Goal: Task Accomplishment & Management: Use online tool/utility

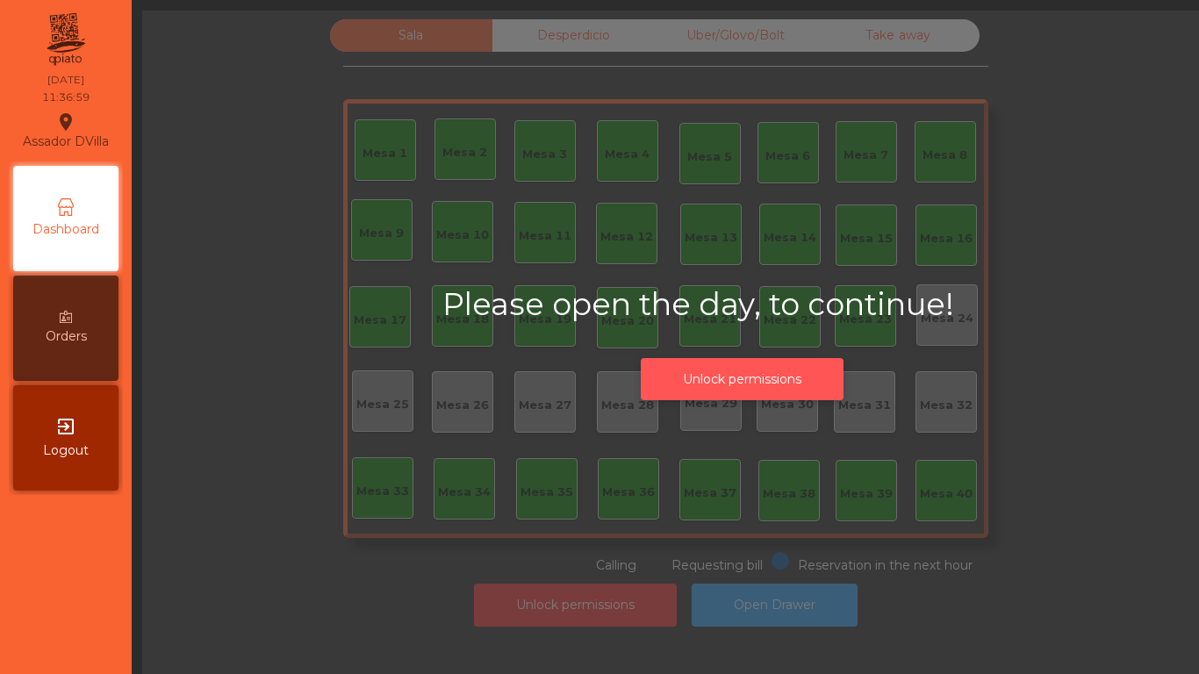
click at [712, 370] on button "Unlock permissions" at bounding box center [742, 379] width 203 height 43
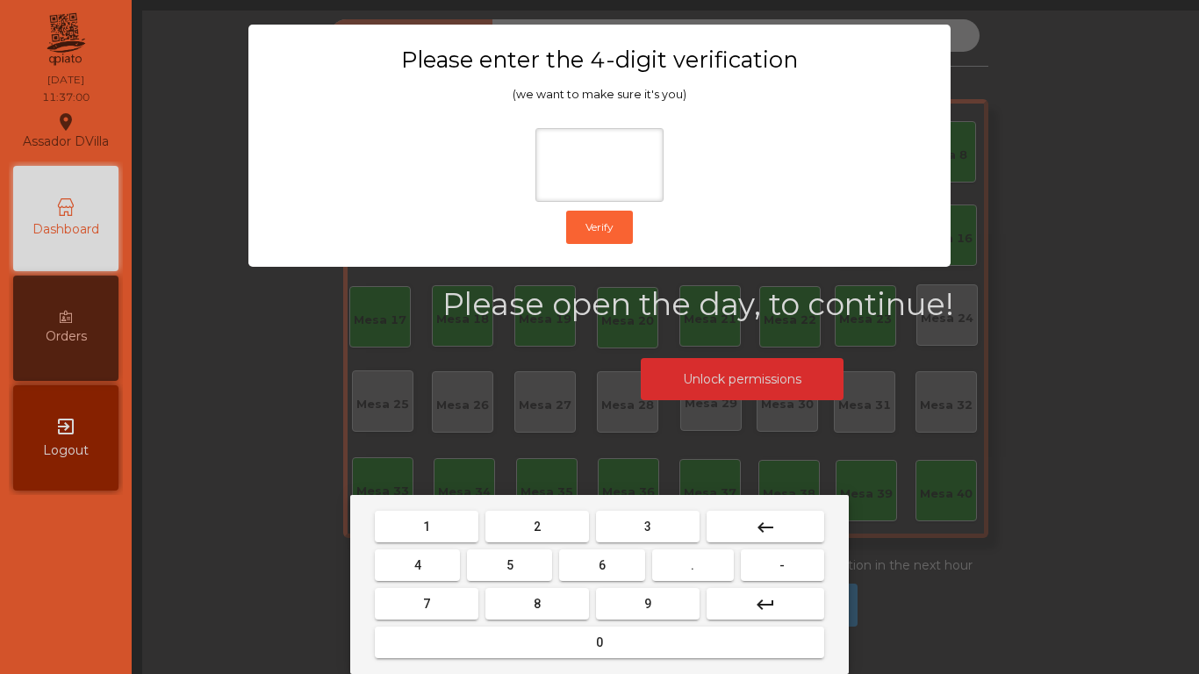
click at [526, 519] on button "2" at bounding box center [537, 527] width 104 height 32
click at [451, 566] on button "4" at bounding box center [417, 566] width 85 height 32
click at [588, 574] on button "6" at bounding box center [601, 566] width 85 height 32
click at [618, 598] on button "9" at bounding box center [648, 604] width 104 height 32
type input "****"
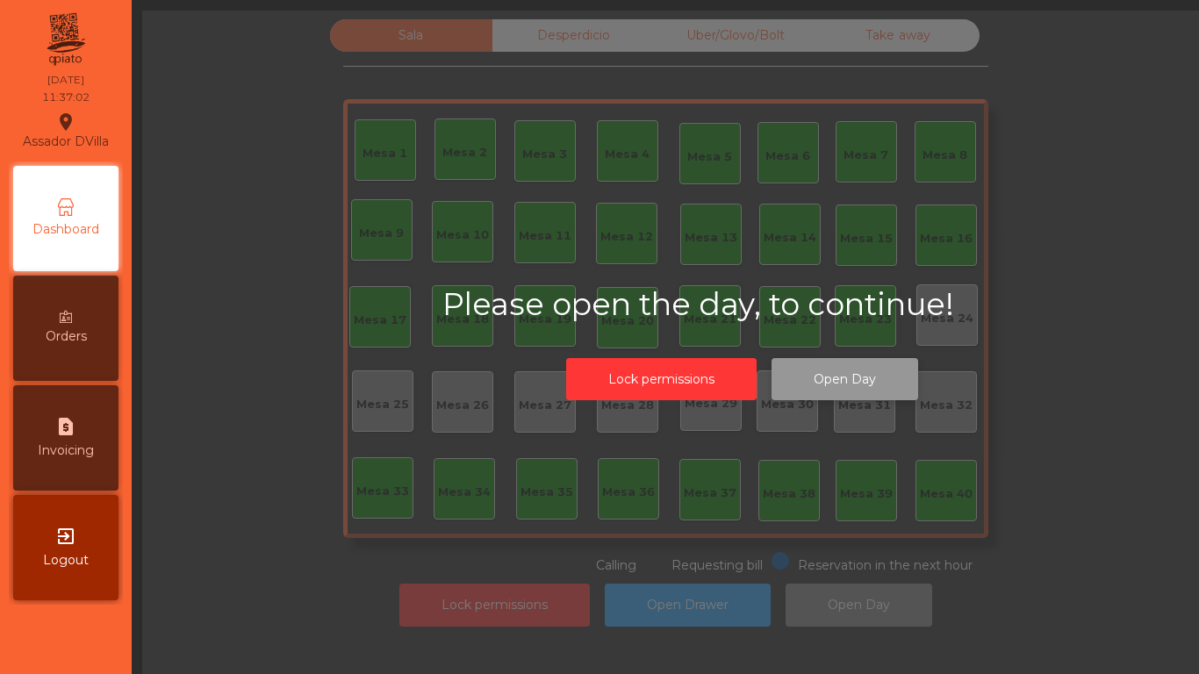
click at [792, 377] on button "Open Day" at bounding box center [845, 379] width 147 height 43
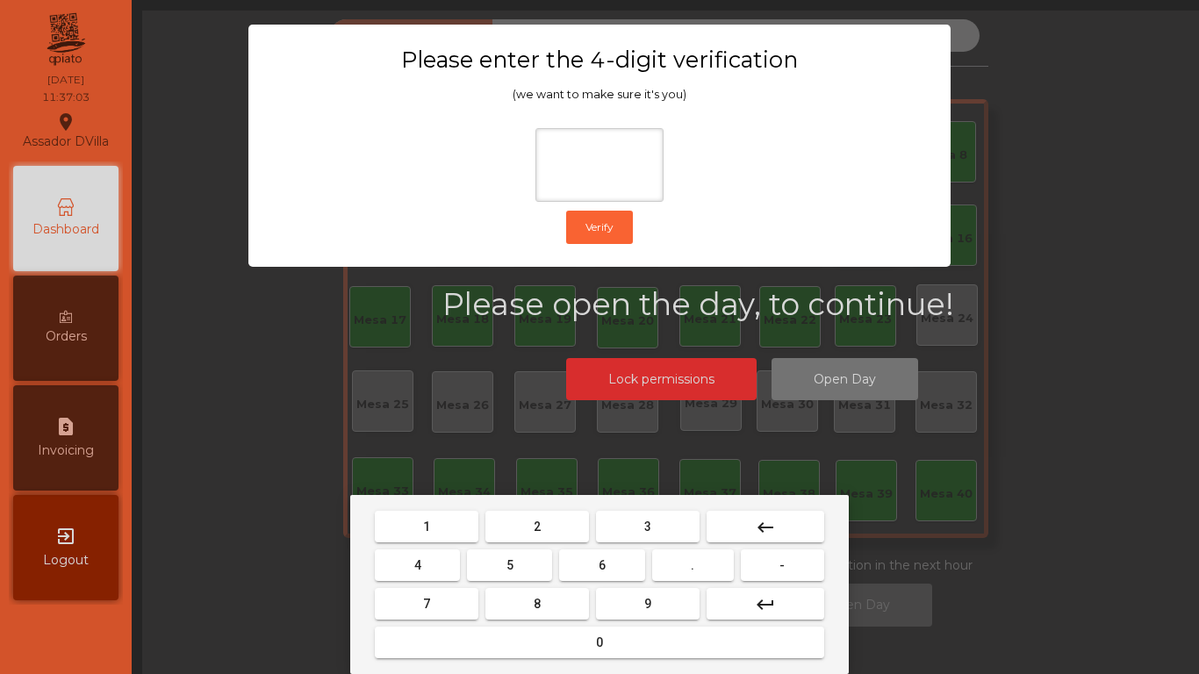
click at [552, 527] on button "2" at bounding box center [537, 527] width 104 height 32
click at [454, 569] on button "4" at bounding box center [417, 566] width 85 height 32
click at [615, 567] on button "6" at bounding box center [601, 566] width 85 height 32
drag, startPoint x: 625, startPoint y: 582, endPoint x: 635, endPoint y: 590, distance: 12.5
click at [633, 587] on nav "1 2 3 keyboard_backspace 4 5 6 . - 7 8 9 keyboard_return 0" at bounding box center [599, 584] width 456 height 155
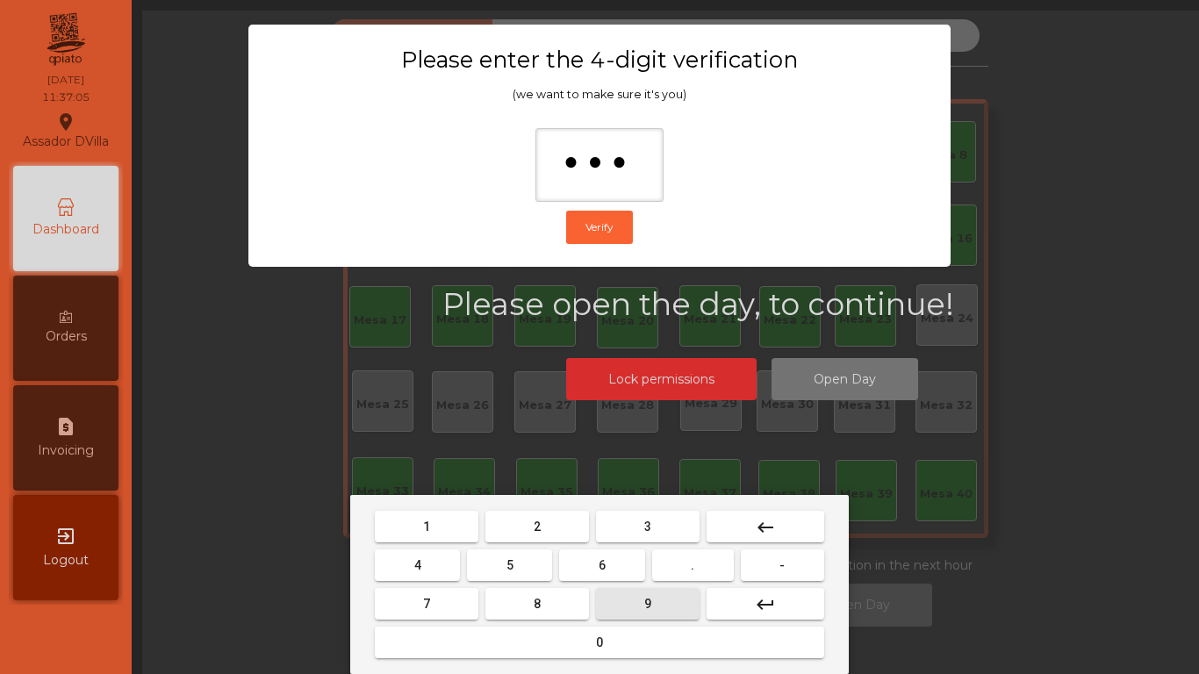
click at [634, 589] on button "9" at bounding box center [648, 604] width 104 height 32
type input "****"
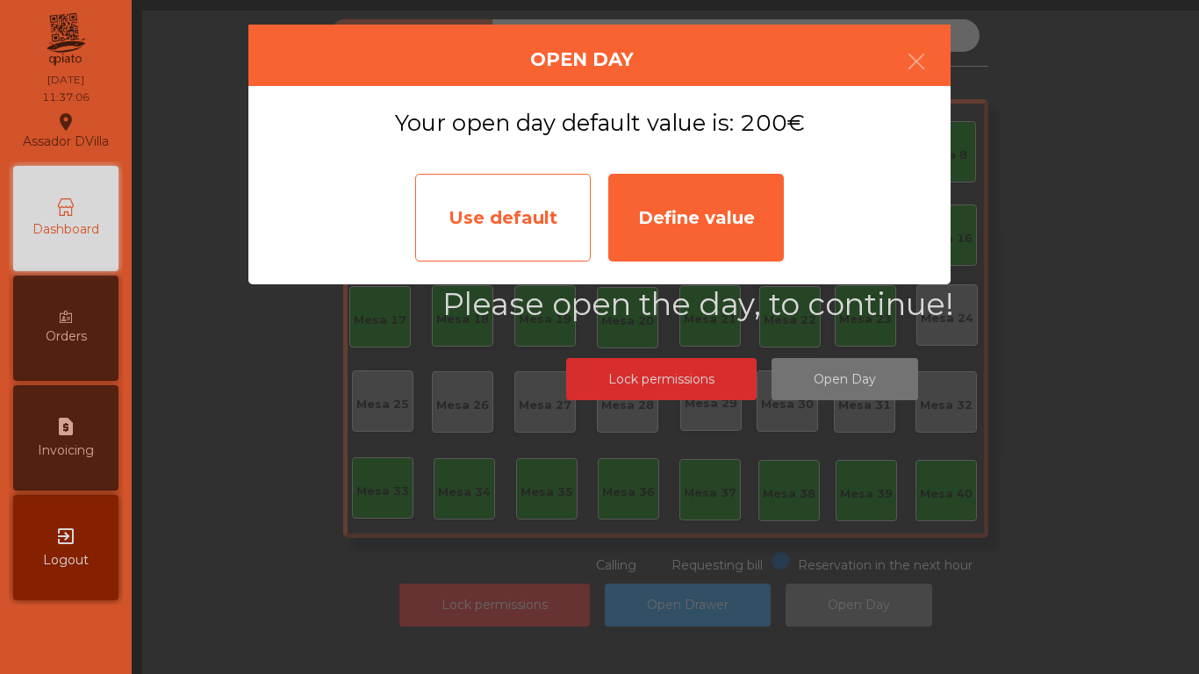
click at [529, 190] on div "Use default" at bounding box center [503, 218] width 176 height 88
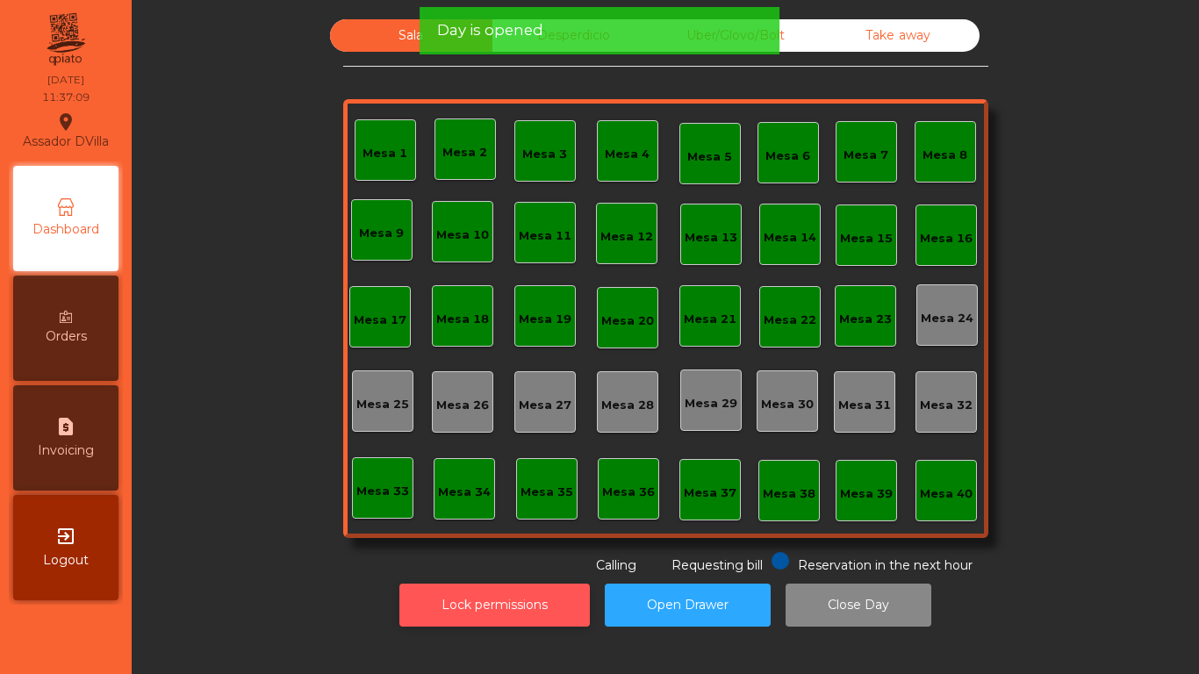
click at [484, 603] on button "Lock permissions" at bounding box center [494, 605] width 190 height 43
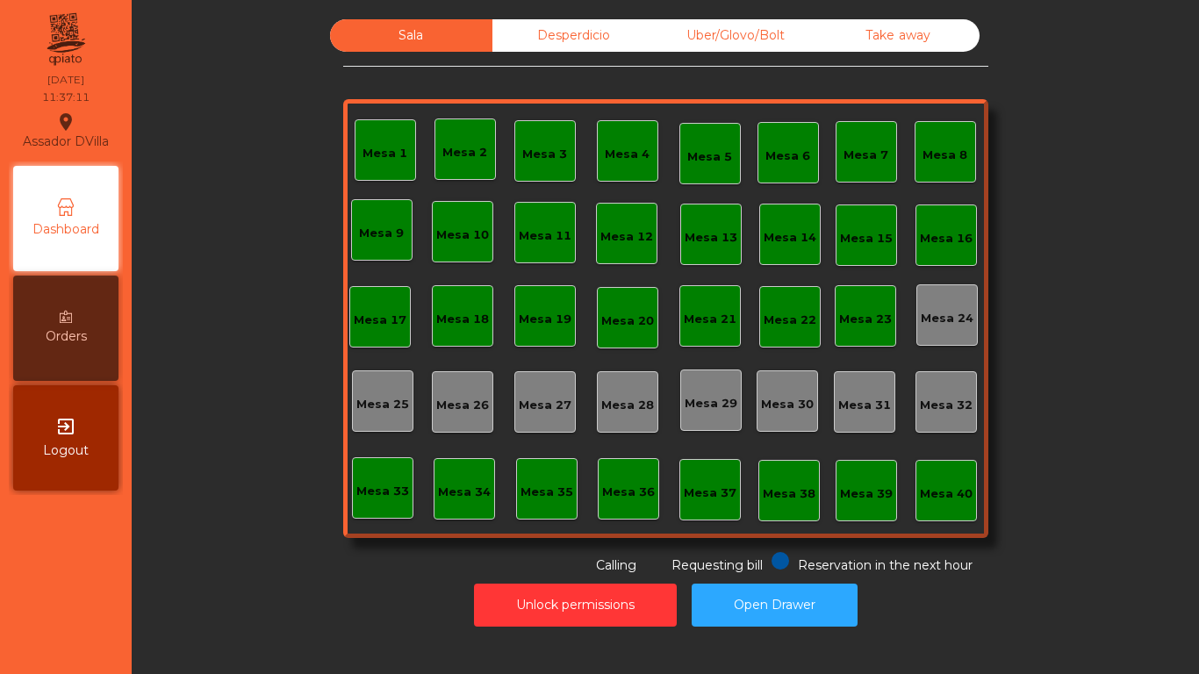
click at [530, 31] on div "Desperdicio" at bounding box center [573, 35] width 162 height 32
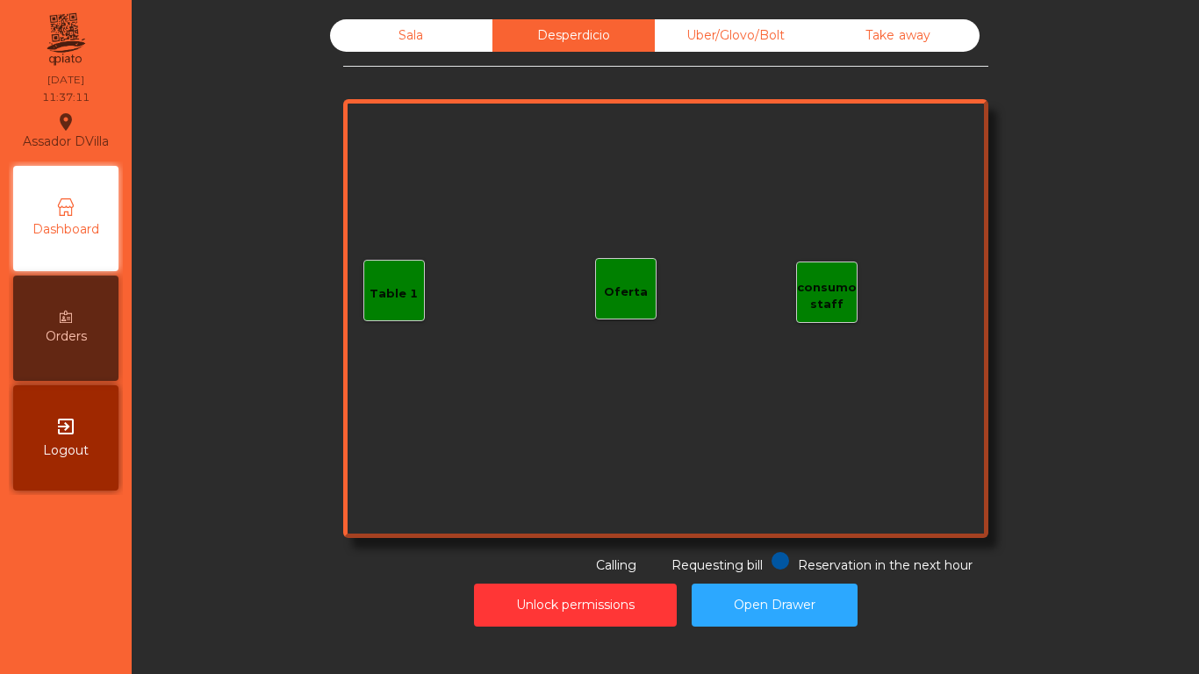
click at [708, 36] on div "Uber/Glovo/Bolt" at bounding box center [736, 35] width 162 height 32
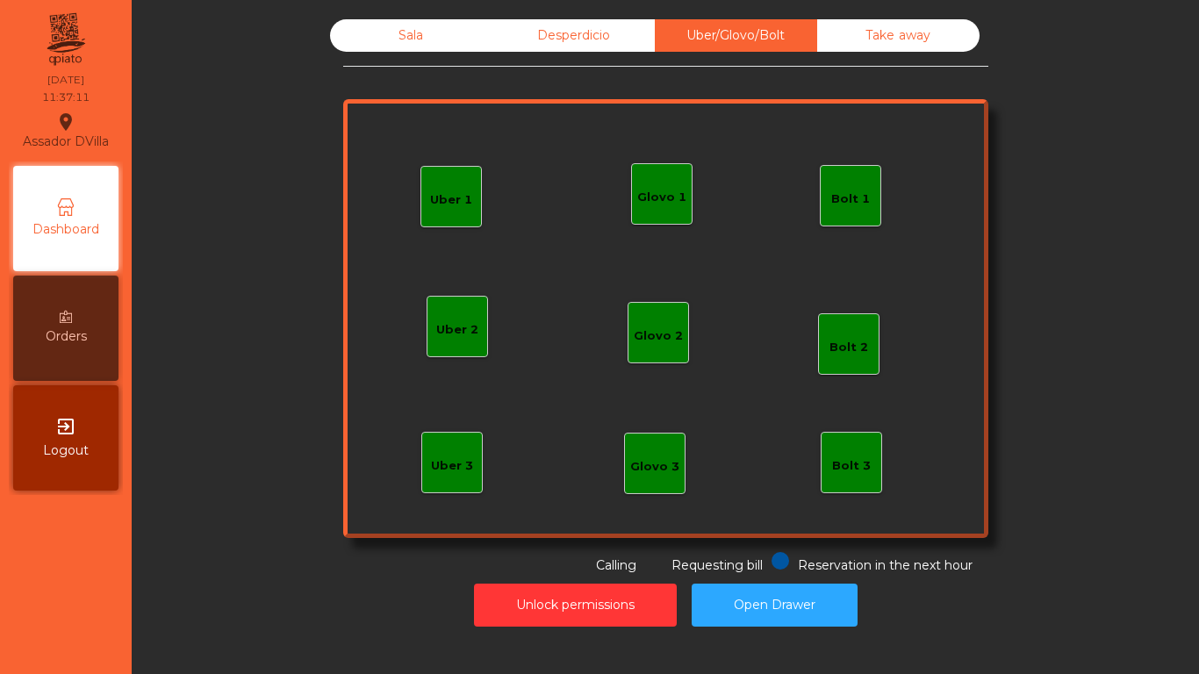
click at [859, 25] on div "Take away" at bounding box center [898, 35] width 162 height 32
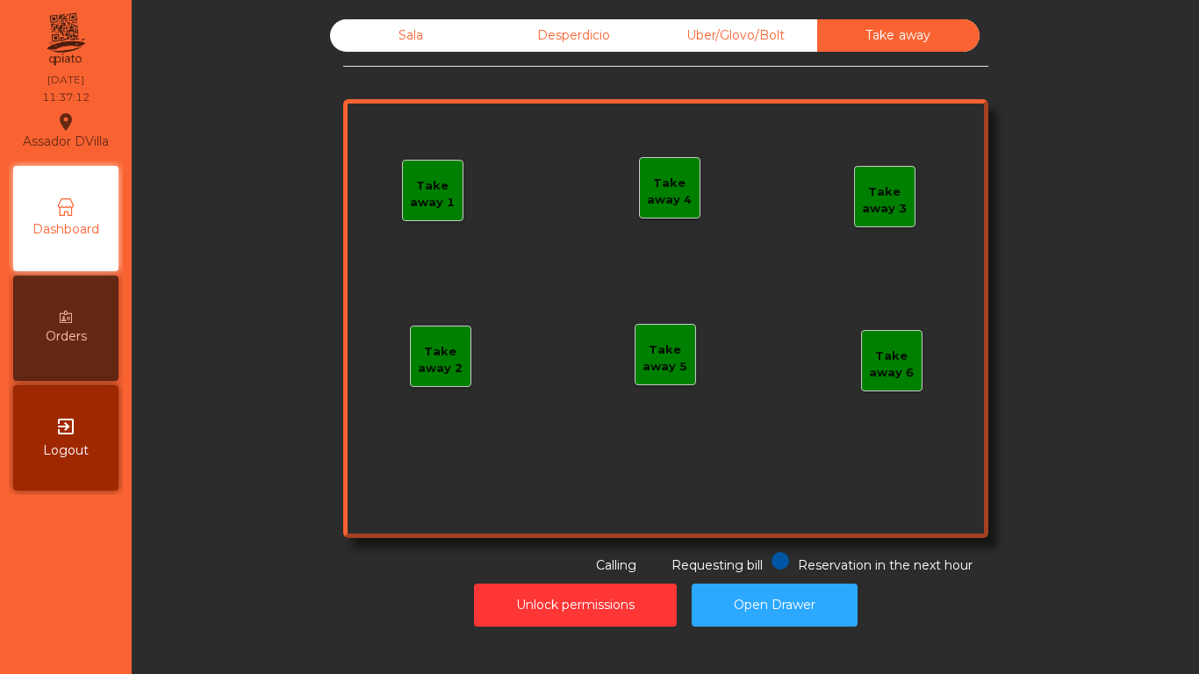
click at [448, 32] on div "Sala" at bounding box center [411, 35] width 162 height 32
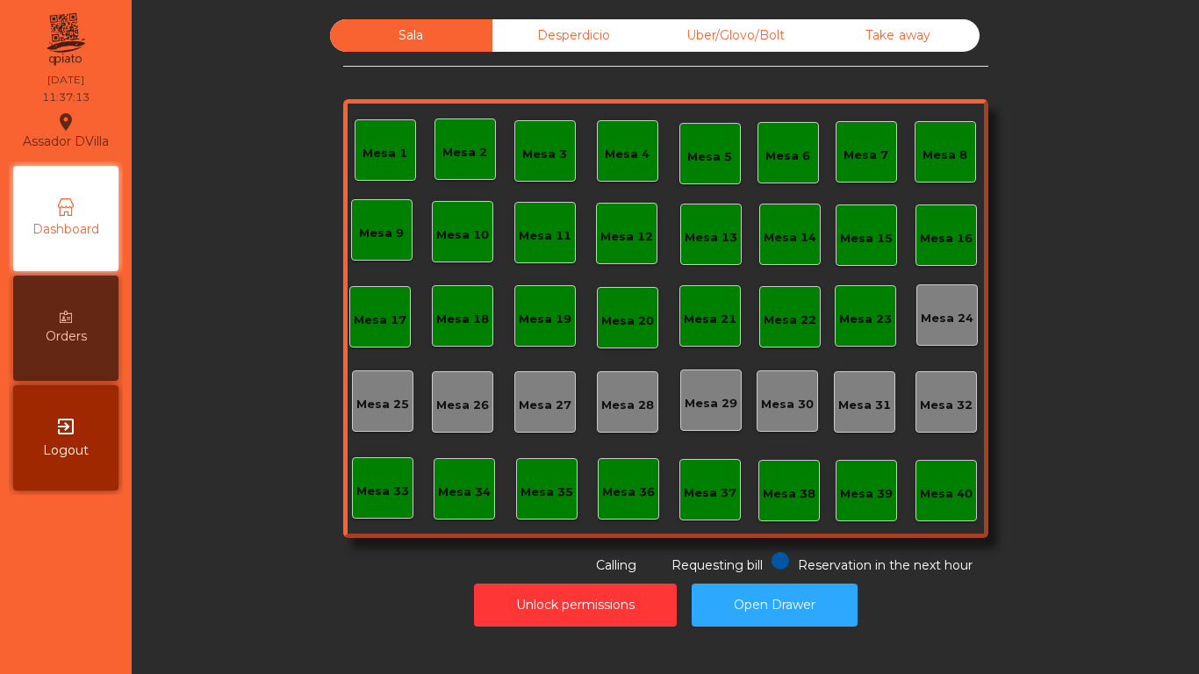
click at [234, 101] on div "Sala Desperdicio Uber/Glovo/Bolt Take away Mesa 1 Mesa 2 Mesa 3 [GEOGRAPHIC_DAT…" at bounding box center [665, 297] width 1020 height 556
click at [426, 107] on div "Mesa 1 Mesa 2 Mesa 3 Mesa 4 Mesa 5 Mesa 6 Mesa 7 Mesa 8 [GEOGRAPHIC_DATA] 9 [GE…" at bounding box center [665, 318] width 645 height 439
click at [549, 32] on div "Desperdicio" at bounding box center [573, 35] width 162 height 32
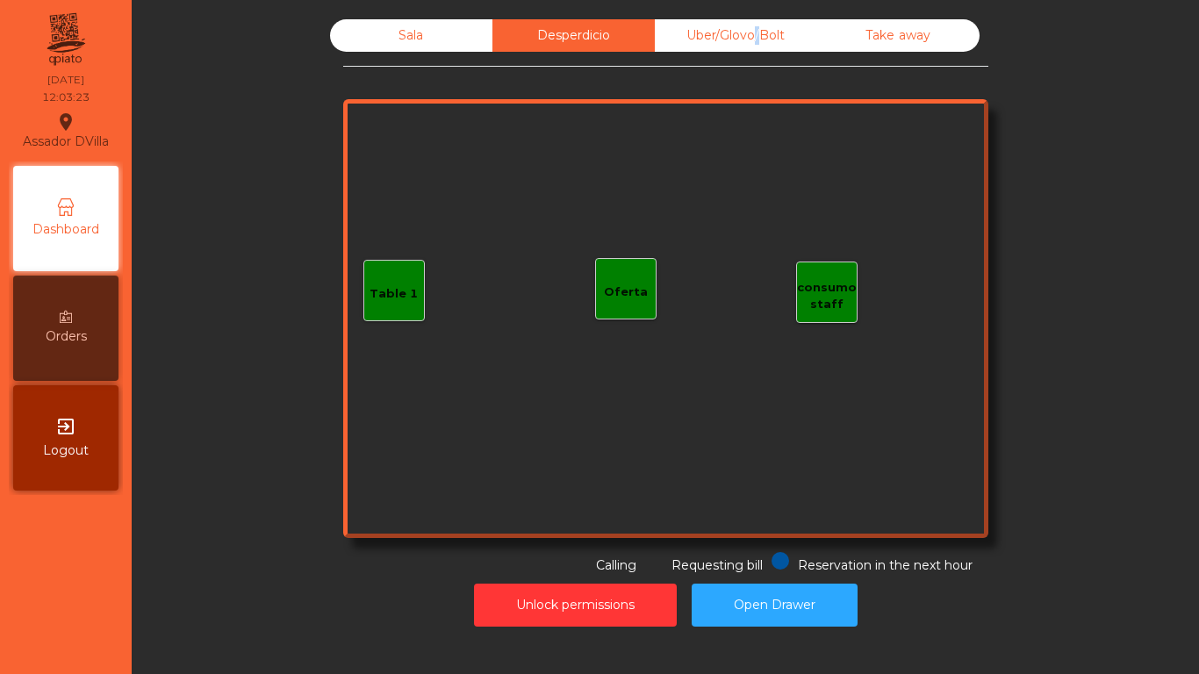
click at [745, 42] on div "Uber/Glovo/Bolt" at bounding box center [736, 35] width 162 height 32
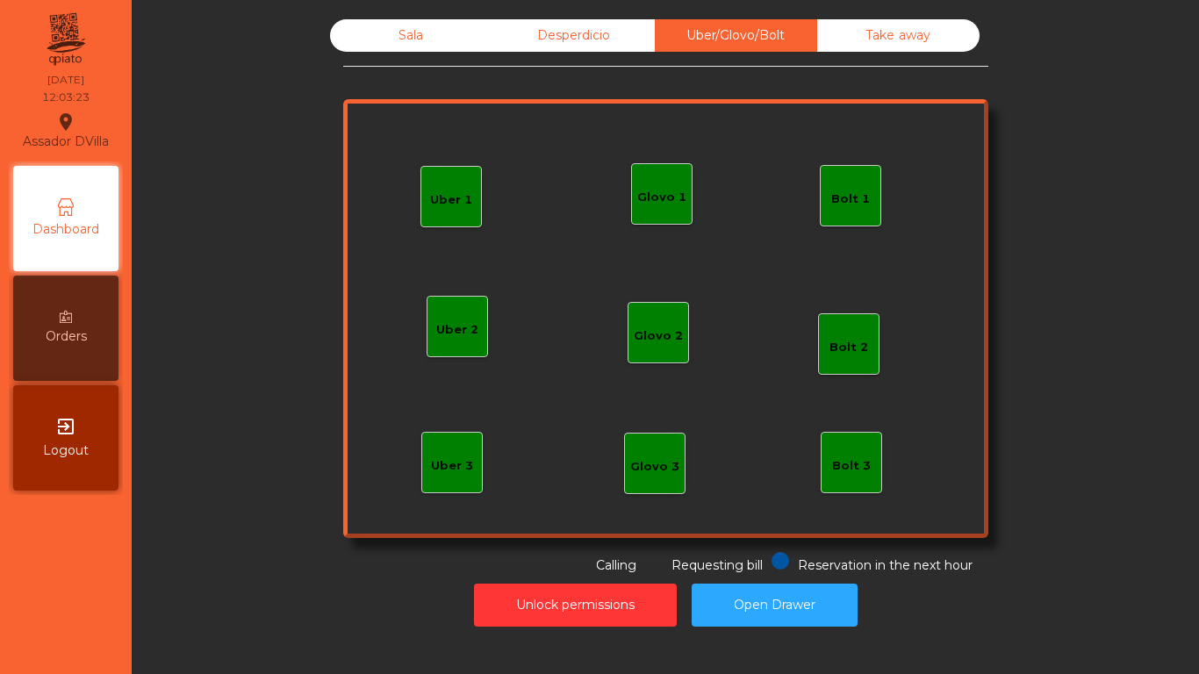
click at [799, 50] on div "Uber/Glovo/Bolt" at bounding box center [736, 35] width 162 height 32
click at [824, 52] on div "Sala Desperdicio Uber/Glovo/Bolt Take away Uber 1 Uber 3 Bolt 2 Glovo 2 Uber 2 …" at bounding box center [665, 297] width 645 height 556
click at [823, 42] on div "Take away" at bounding box center [898, 35] width 162 height 32
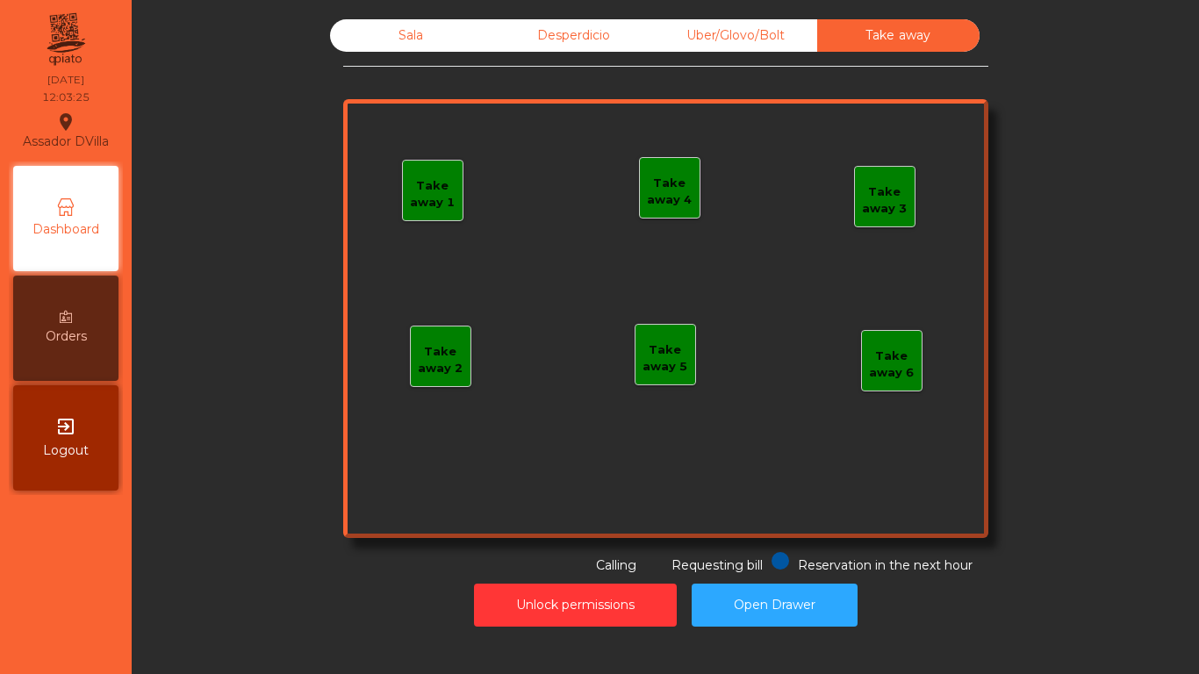
click at [472, 19] on div "Sala" at bounding box center [411, 35] width 162 height 32
